Goal: Task Accomplishment & Management: Manage account settings

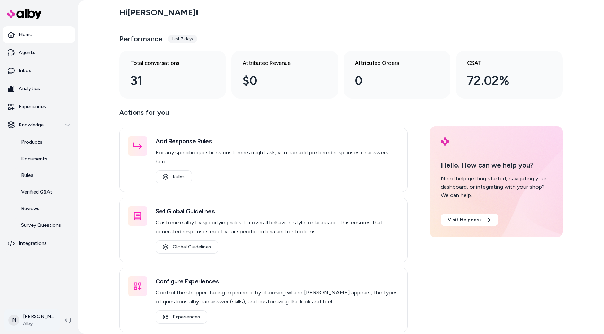
click at [37, 323] on html "Home Agents Inbox Analytics Experiences Knowledge Products Documents Rules Veri…" at bounding box center [302, 167] width 604 height 334
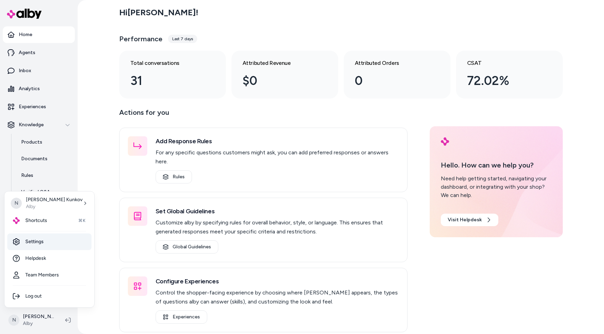
click at [38, 240] on link "Settings" at bounding box center [49, 241] width 84 height 17
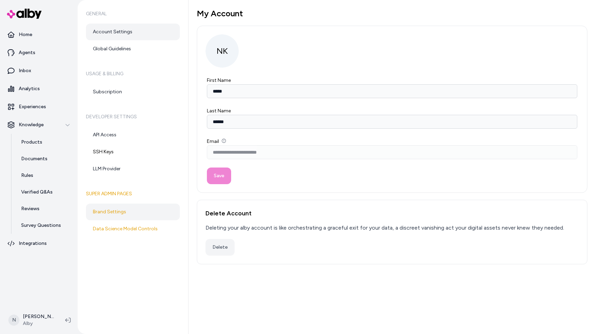
click at [118, 214] on link "Brand Settings" at bounding box center [133, 211] width 94 height 17
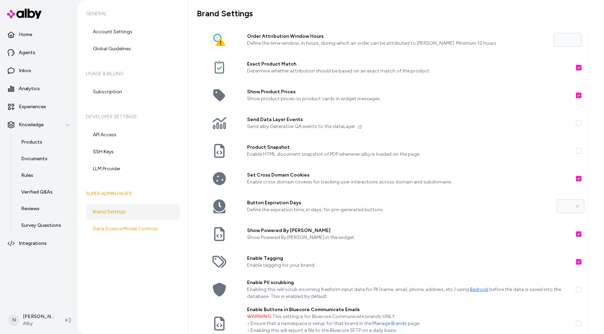
scroll to position [60, 0]
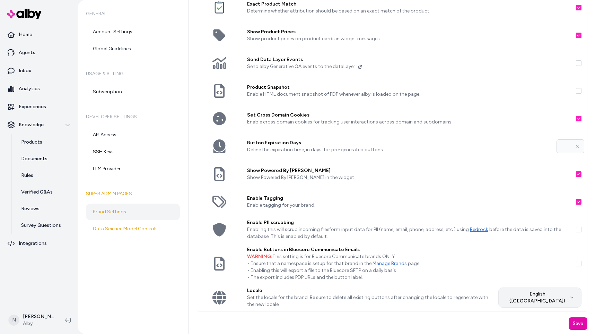
click at [570, 296] on html "Home Agents Inbox Analytics Experiences Knowledge Products Documents Rules Veri…" at bounding box center [302, 167] width 604 height 334
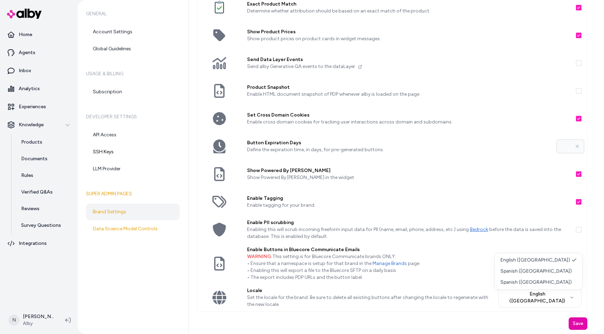
click at [409, 308] on html "Home Agents Inbox Analytics Experiences Knowledge Products Documents Rules Veri…" at bounding box center [302, 167] width 604 height 334
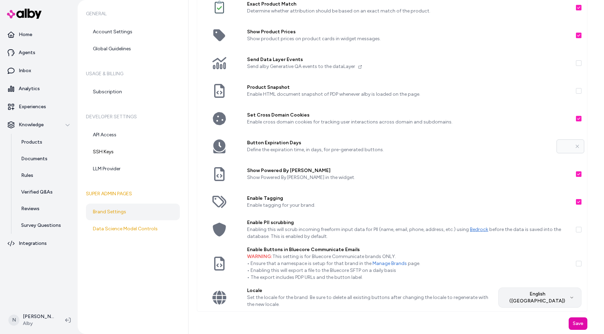
click at [570, 296] on html "Home Agents Inbox Analytics Experiences Knowledge Products Documents Rules Veri…" at bounding box center [302, 167] width 604 height 334
click at [406, 318] on html "Home Agents Inbox Analytics Experiences Knowledge Products Documents Rules Veri…" at bounding box center [302, 167] width 604 height 334
